Goal: Find specific page/section: Find specific page/section

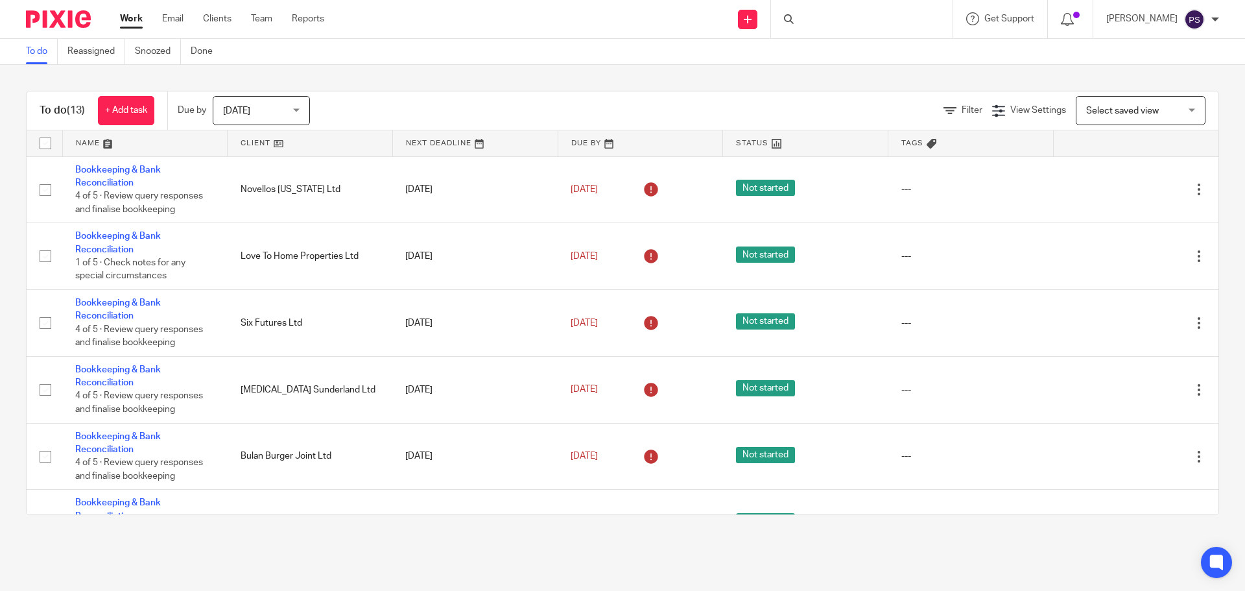
click at [837, 21] on div at bounding box center [862, 19] width 182 height 38
click at [818, 16] on input "Search" at bounding box center [855, 22] width 117 height 12
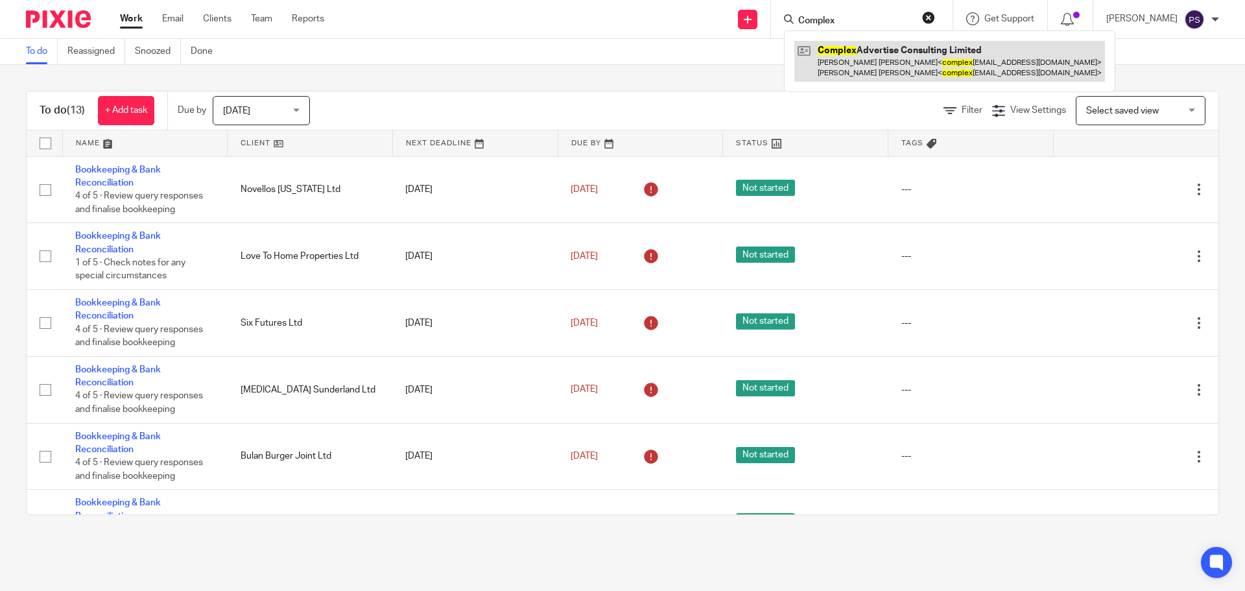
type input "Complex"
click at [866, 51] on link at bounding box center [949, 61] width 311 height 40
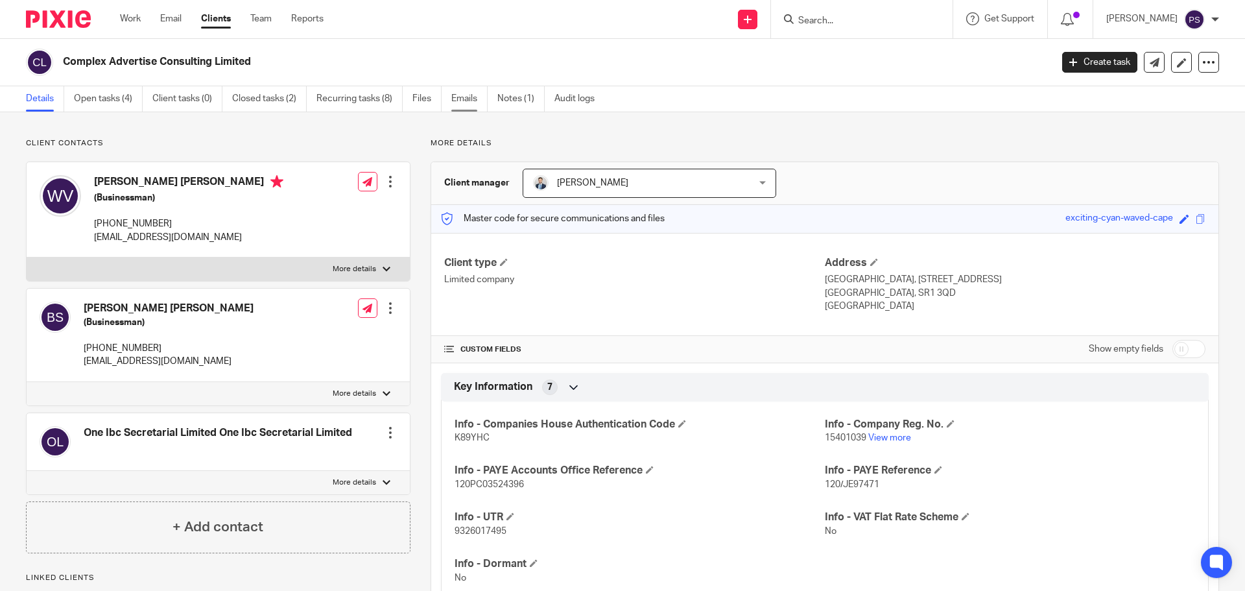
click at [454, 96] on link "Emails" at bounding box center [469, 98] width 36 height 25
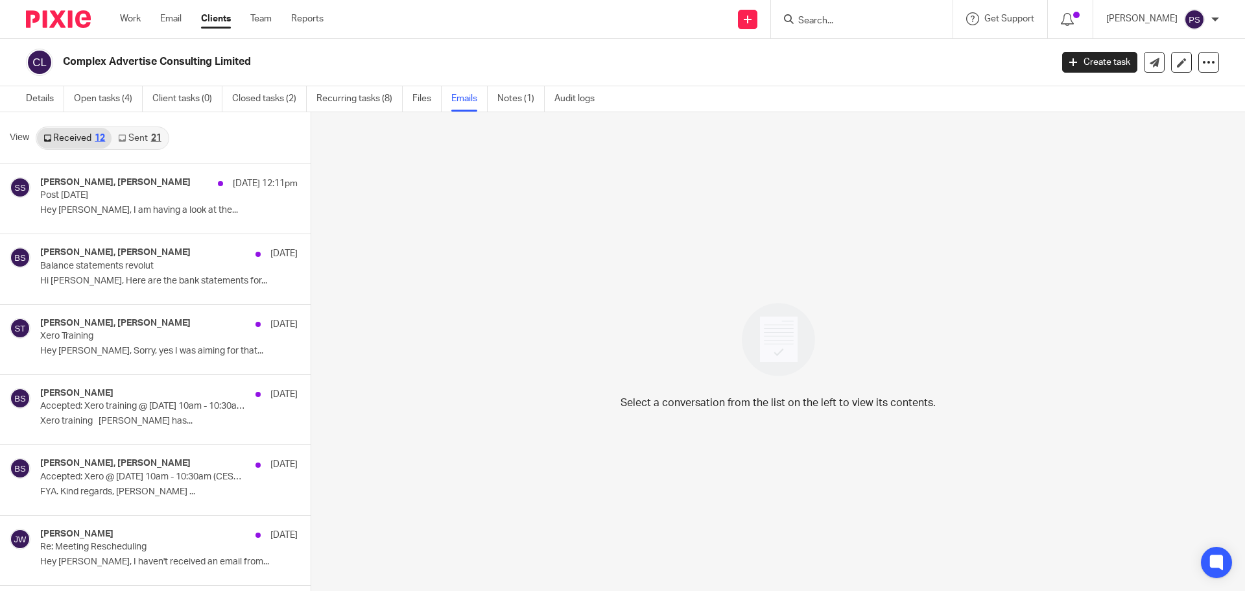
click at [125, 130] on link "Sent 21" at bounding box center [140, 138] width 56 height 21
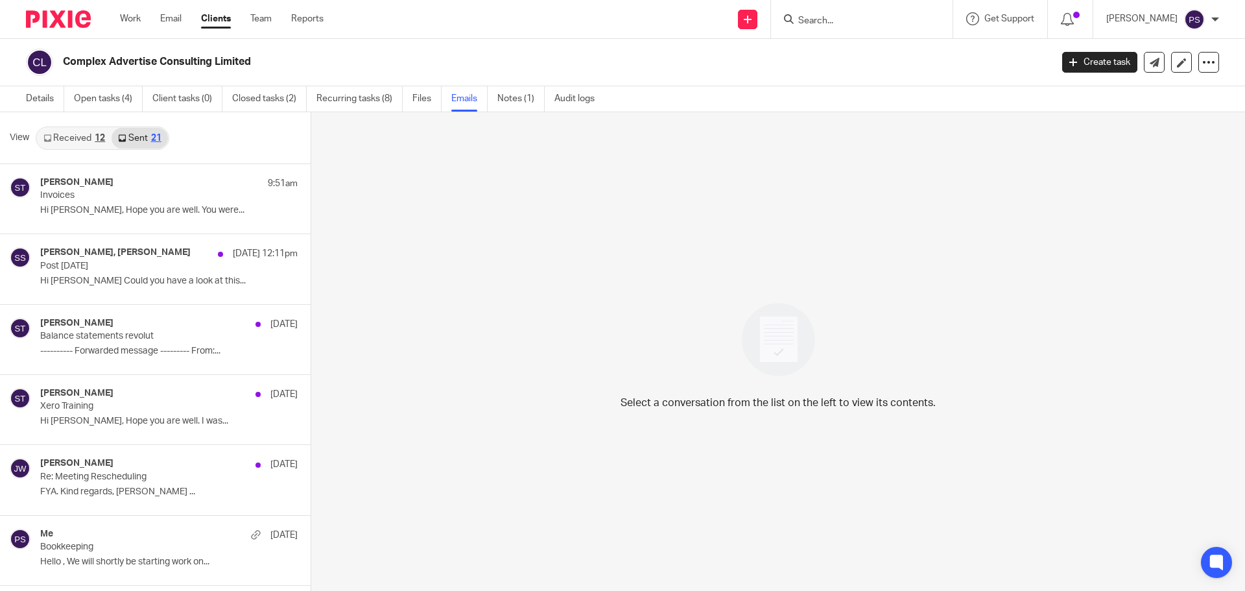
scroll to position [2, 0]
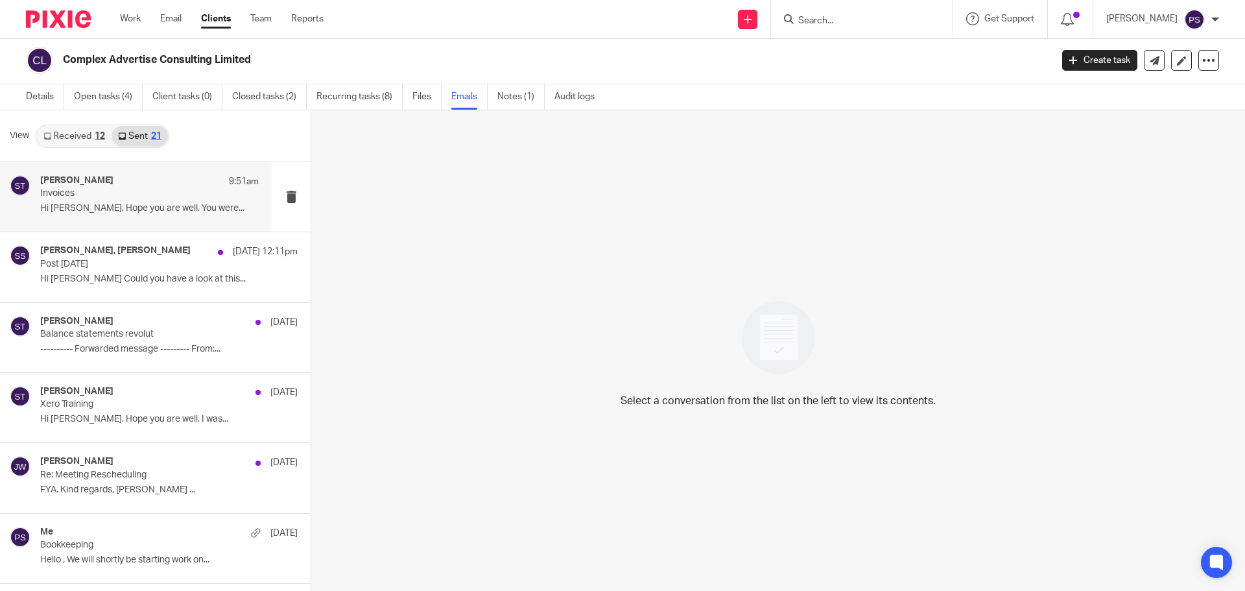
click at [101, 180] on div "Sara Tomczak 9:51am" at bounding box center [149, 181] width 218 height 13
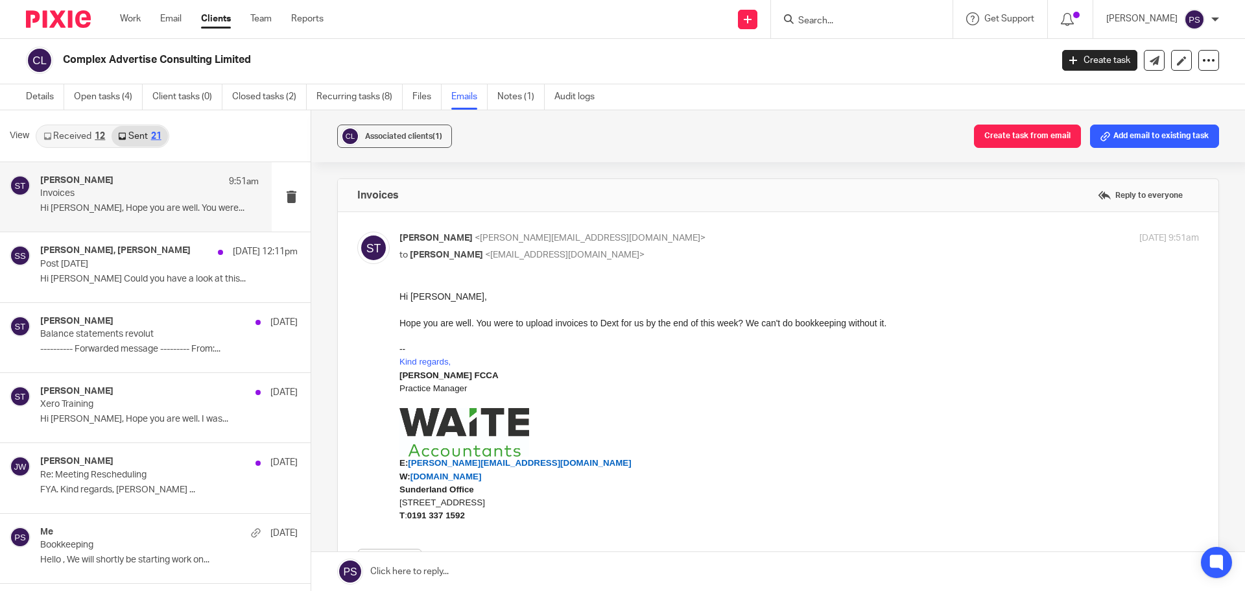
scroll to position [65, 0]
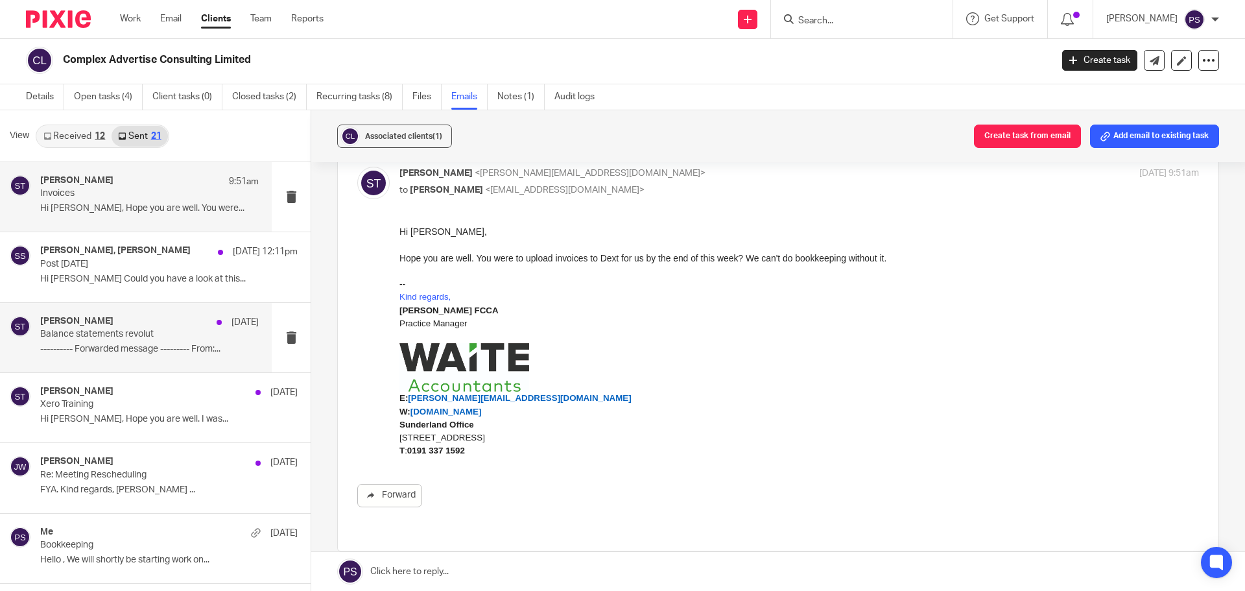
click at [104, 336] on p "Balance statements revolut" at bounding box center [127, 334] width 175 height 11
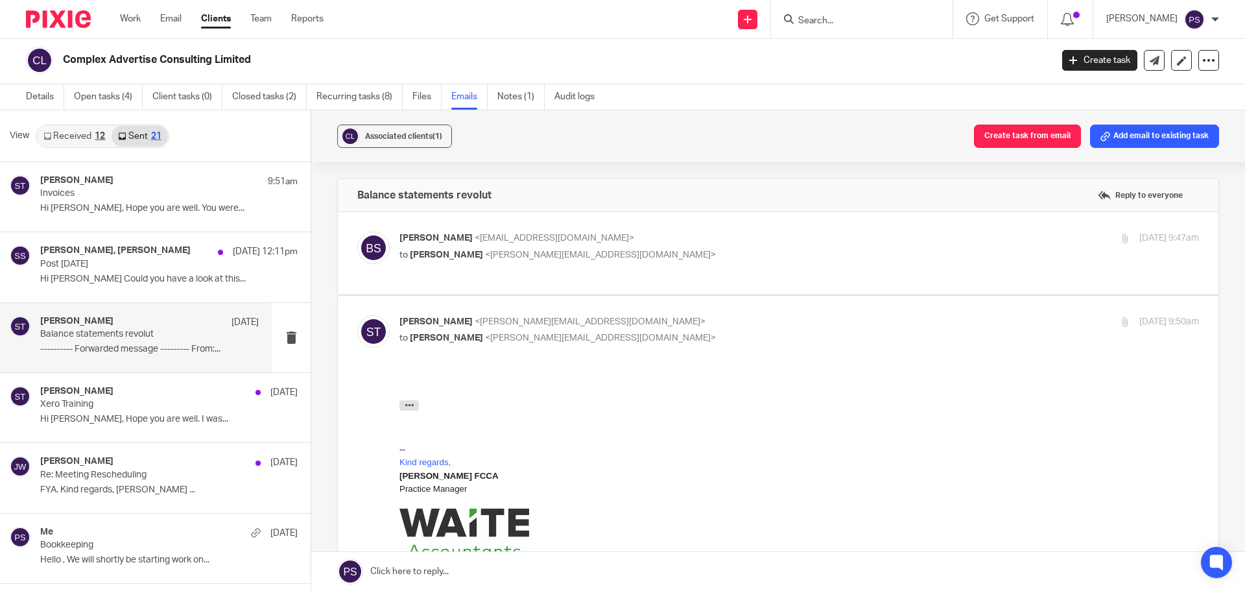
scroll to position [0, 0]
click at [90, 283] on p "Hi Jason Could you have a look at this..." at bounding box center [149, 279] width 218 height 11
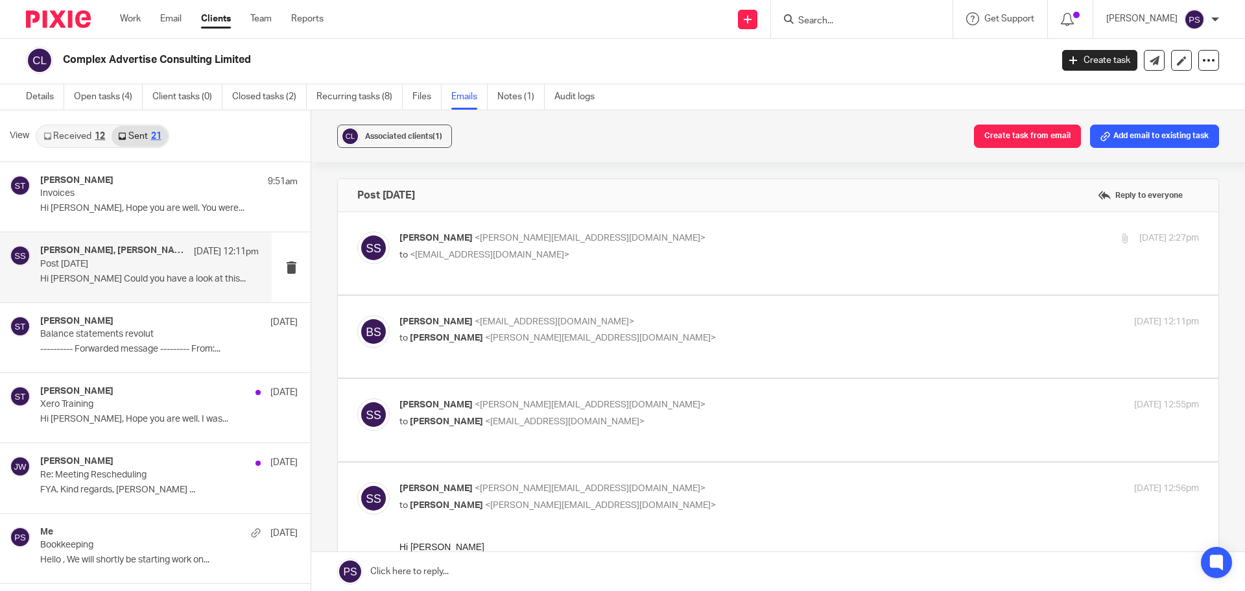
click at [838, 18] on input "Search" at bounding box center [855, 22] width 117 height 12
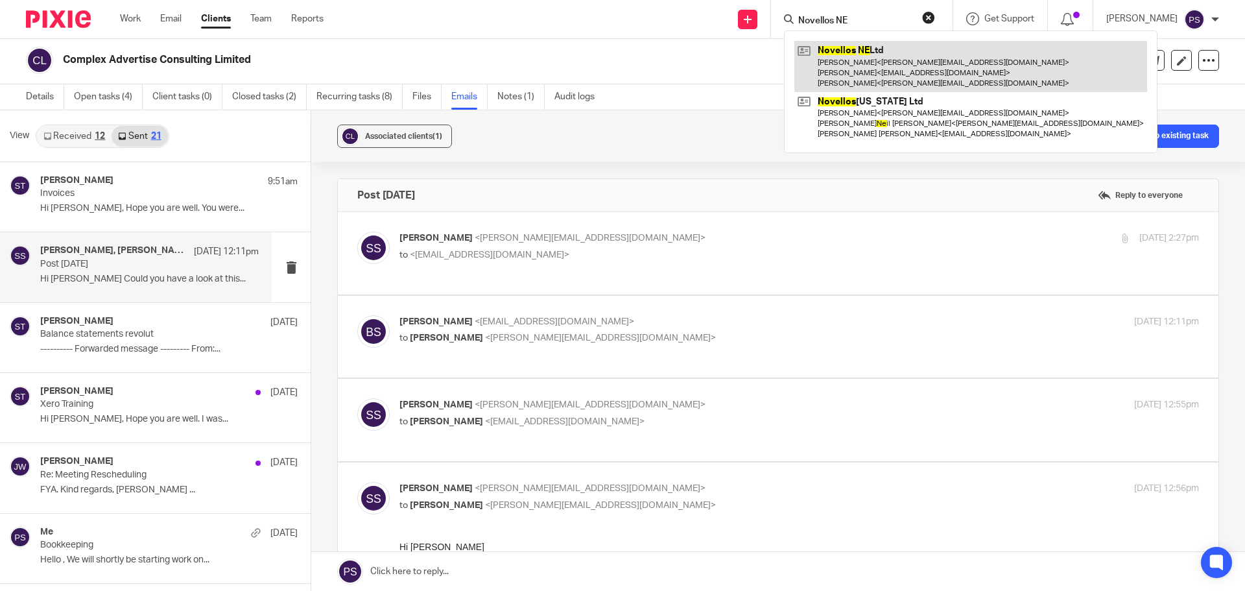
type input "Novellos NE"
click at [880, 64] on link at bounding box center [970, 66] width 353 height 51
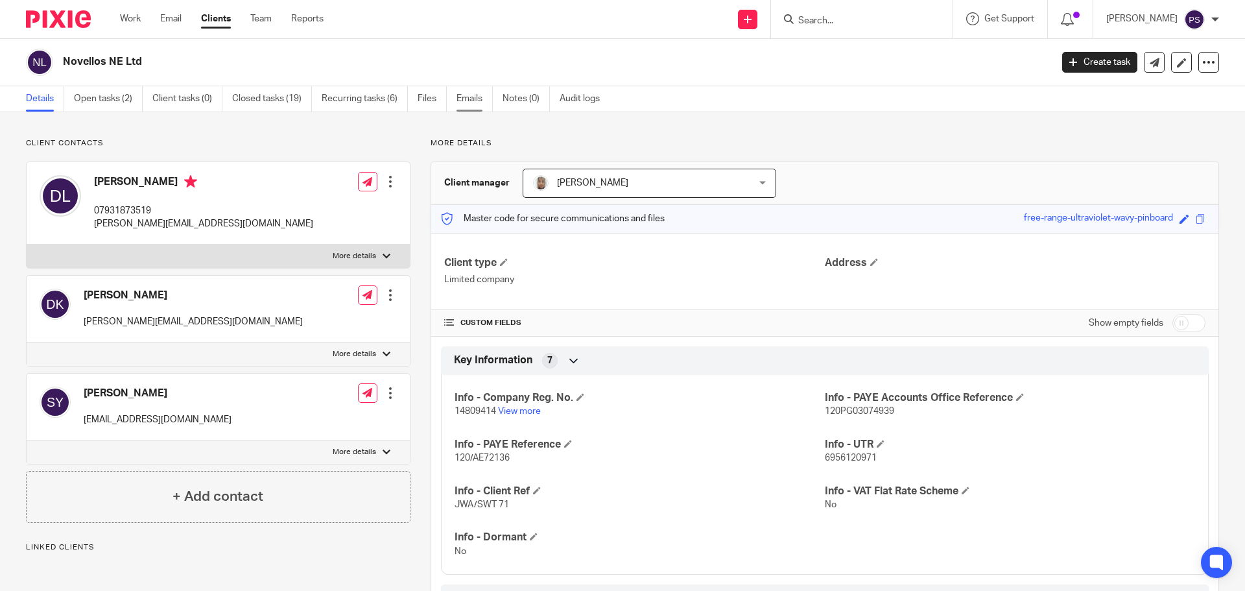
click at [466, 104] on link "Emails" at bounding box center [474, 98] width 36 height 25
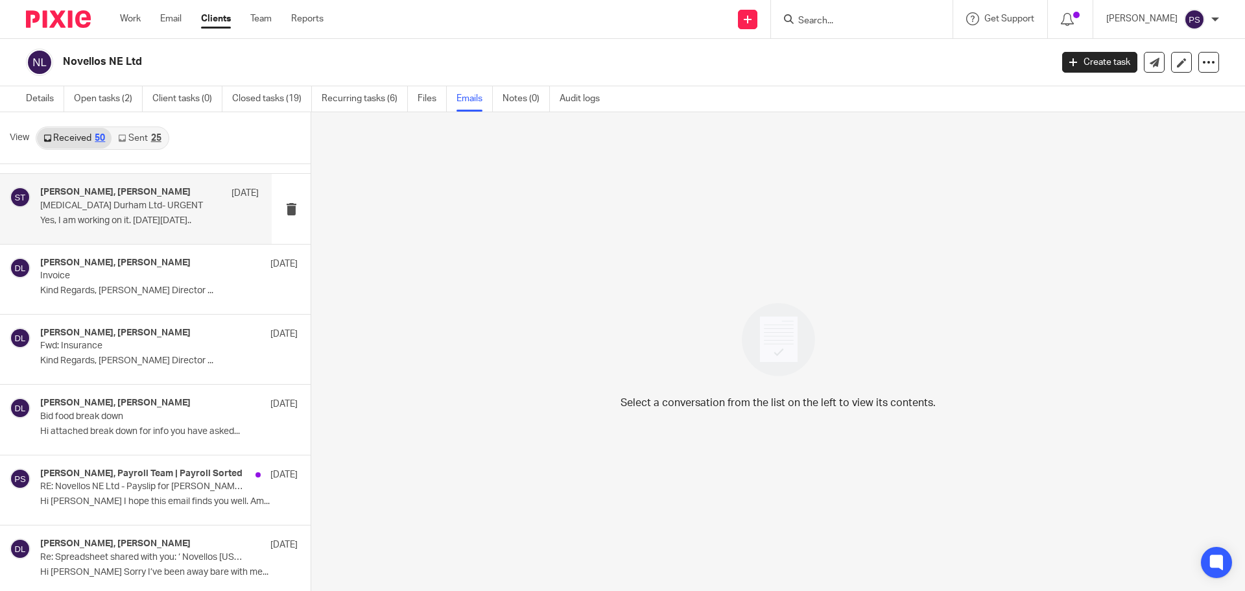
scroll to position [1880, 0]
